Goal: Find specific page/section

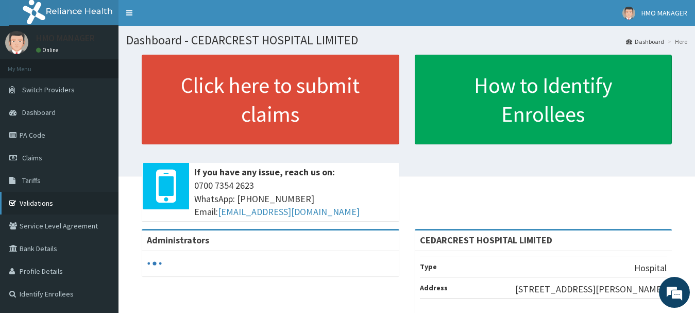
click at [42, 207] on link "Validations" at bounding box center [59, 203] width 118 height 23
click at [31, 204] on link "Validations" at bounding box center [59, 203] width 118 height 23
click at [36, 200] on link "Validations" at bounding box center [59, 203] width 118 height 23
